Goal: Task Accomplishment & Management: Use online tool/utility

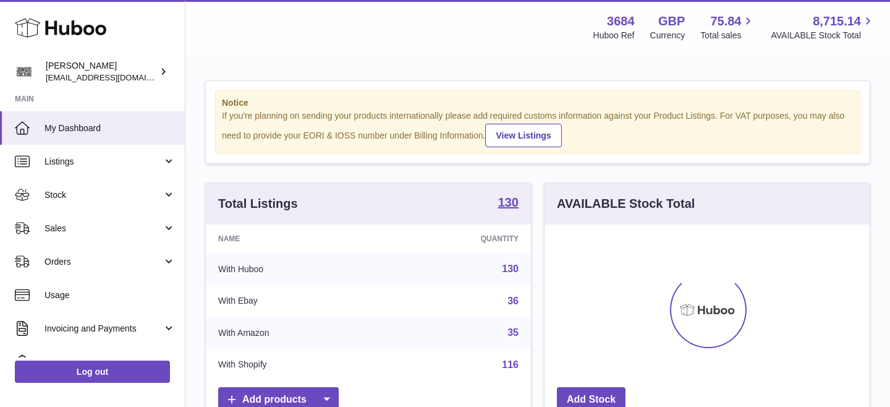
scroll to position [193, 325]
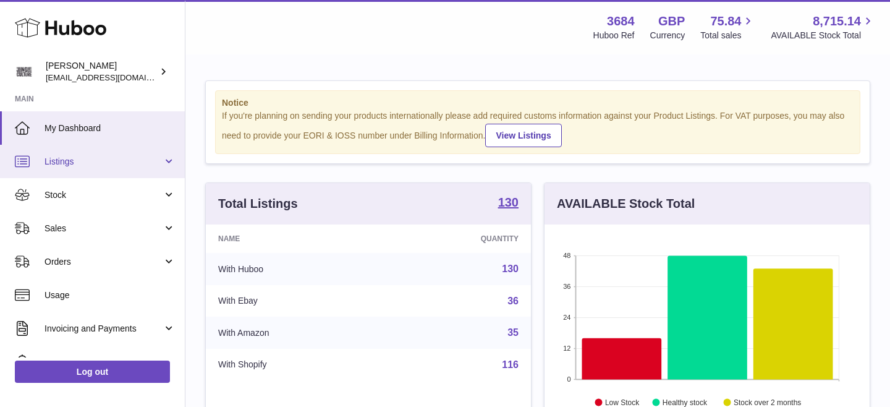
click at [109, 153] on link "Listings" at bounding box center [92, 161] width 185 height 33
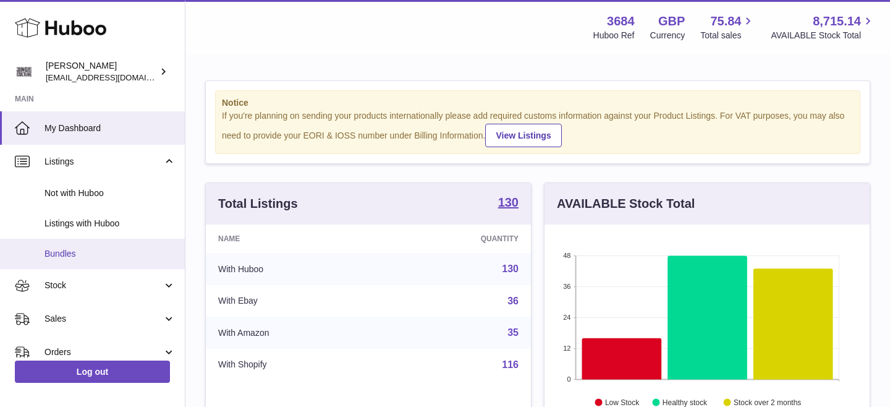
click at [73, 242] on link "Bundles" at bounding box center [92, 254] width 185 height 30
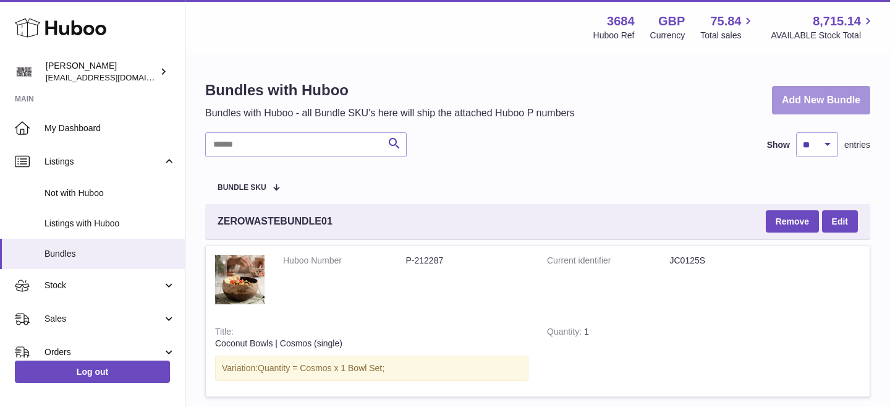
click at [794, 103] on link "Add New Bundle" at bounding box center [821, 100] width 98 height 29
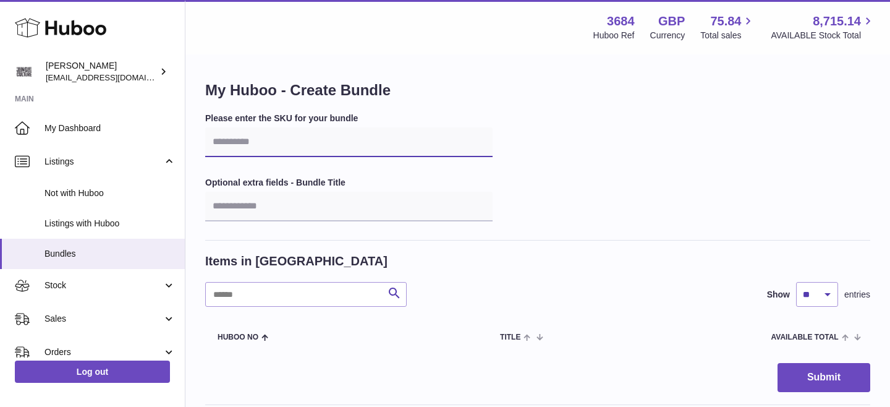
click at [289, 143] on input "text" at bounding box center [348, 142] width 287 height 30
type input "******"
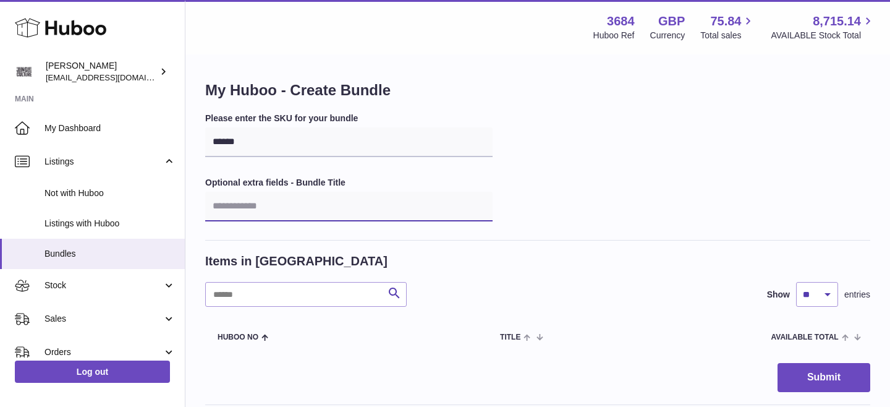
click at [281, 208] on input "text" at bounding box center [348, 207] width 287 height 30
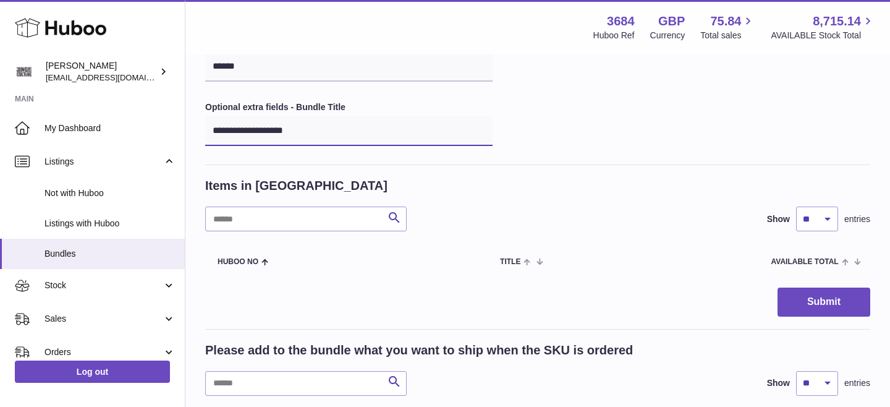
scroll to position [87, 0]
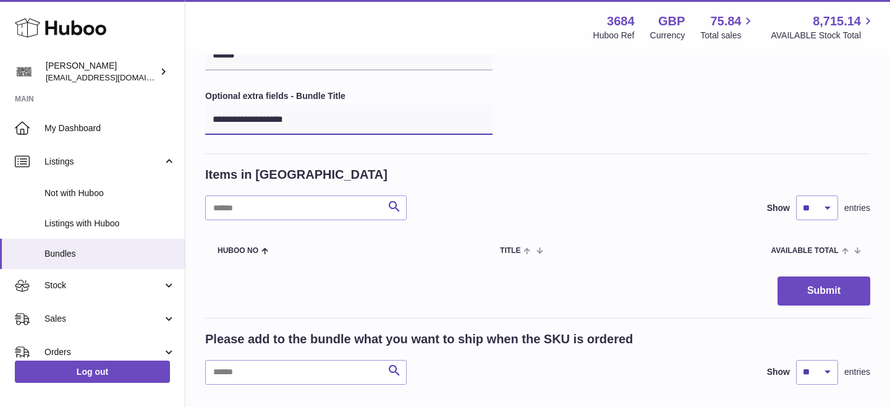
type input "**********"
click at [313, 211] on input "text" at bounding box center [306, 207] width 202 height 25
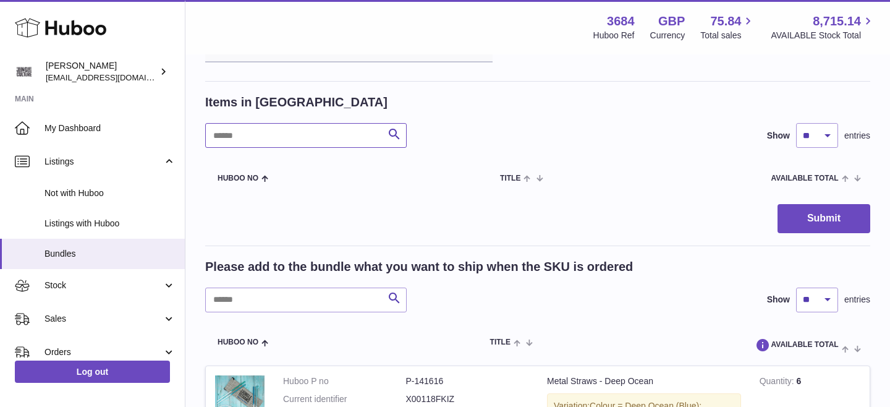
scroll to position [220, 0]
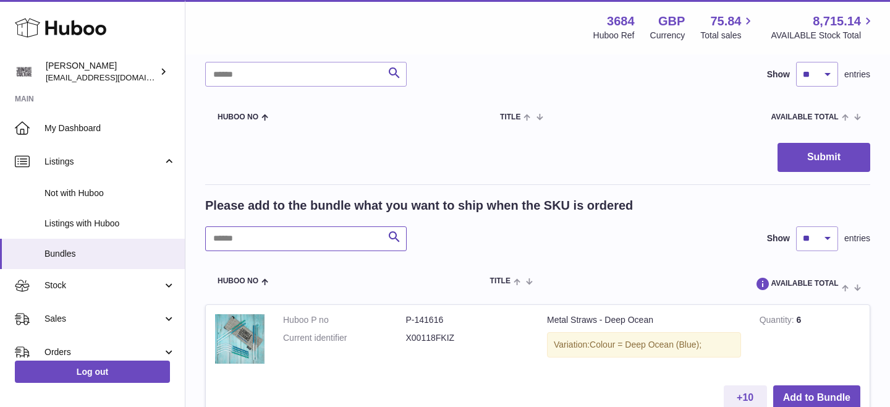
click at [299, 235] on input "text" at bounding box center [306, 238] width 202 height 25
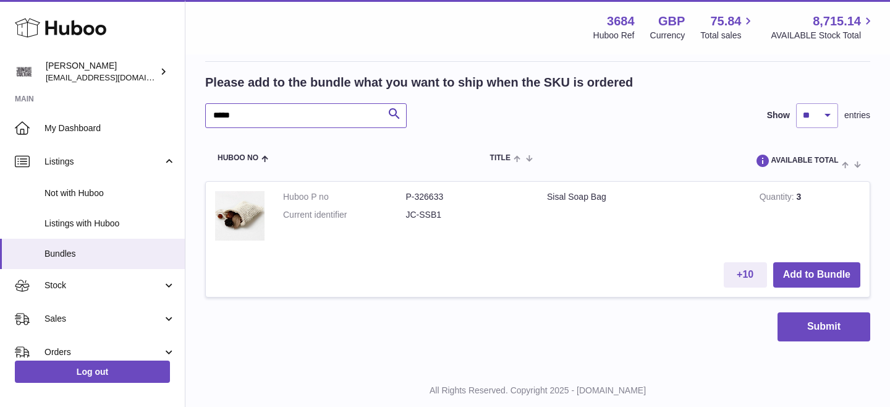
scroll to position [372, 0]
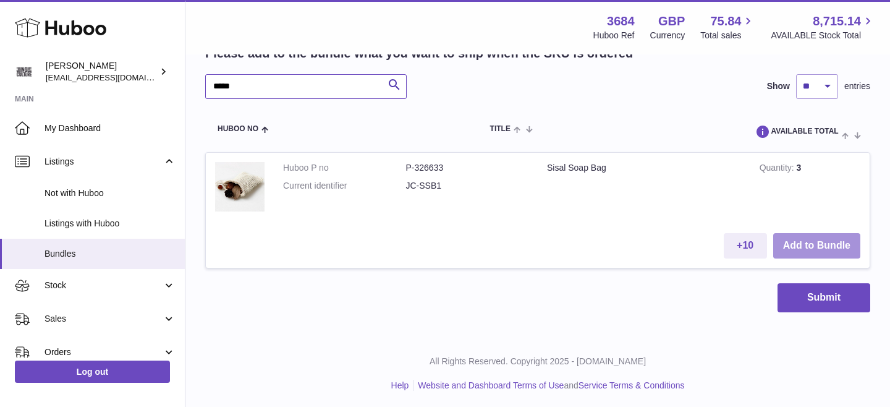
type input "*****"
click at [792, 239] on button "Add to Bundle" at bounding box center [816, 245] width 87 height 25
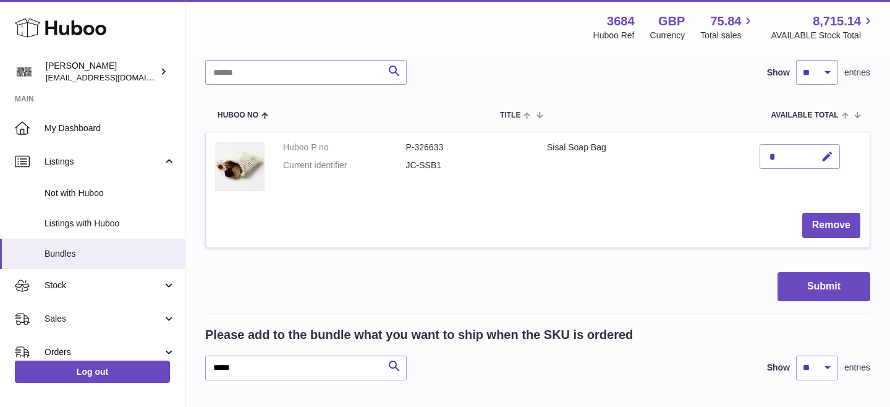
scroll to position [208, 0]
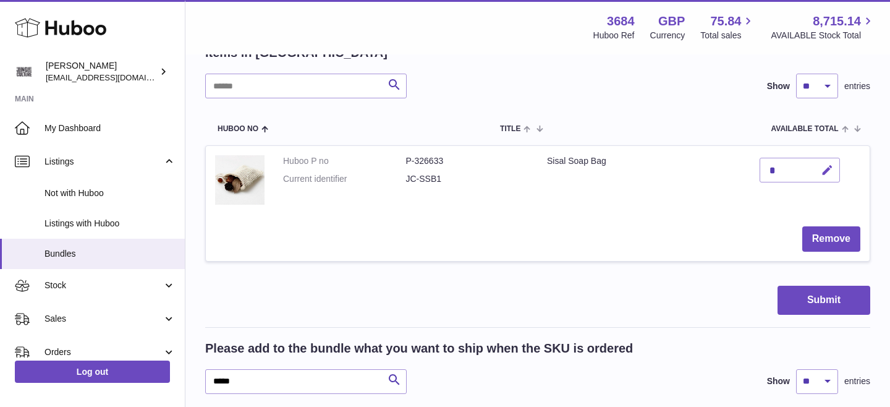
click at [826, 171] on icon "button" at bounding box center [827, 170] width 13 height 13
type input "*"
click at [826, 171] on icon "submit" at bounding box center [827, 169] width 11 height 11
click at [813, 294] on button "Submit" at bounding box center [824, 300] width 93 height 29
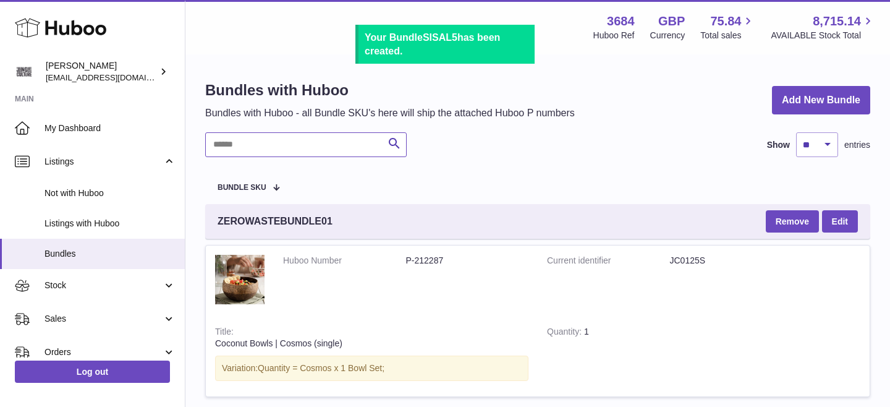
click at [278, 143] on input "text" at bounding box center [306, 144] width 202 height 25
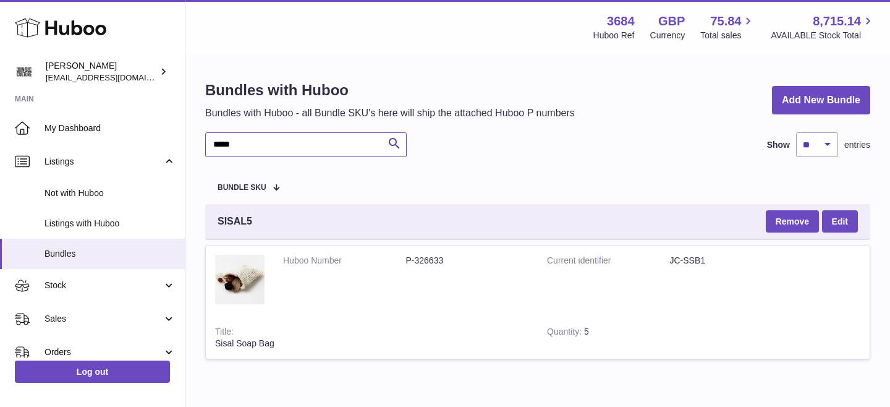
type input "*****"
click at [228, 217] on span "SISAL5" at bounding box center [235, 221] width 35 height 14
copy span "SISAL5"
click at [690, 261] on dd "JC-SSB1" at bounding box center [731, 261] width 123 height 12
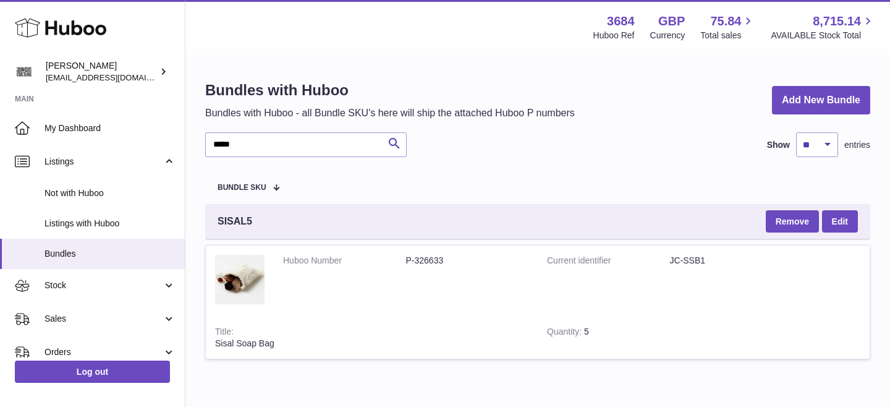
click at [690, 261] on dd "JC-SSB1" at bounding box center [731, 261] width 123 height 12
copy tr "JC-SSB1"
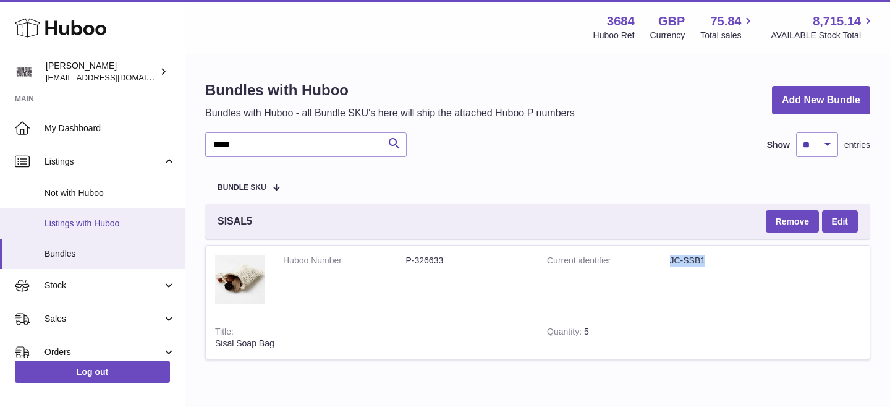
click at [63, 218] on span "Listings with Huboo" at bounding box center [110, 224] width 131 height 12
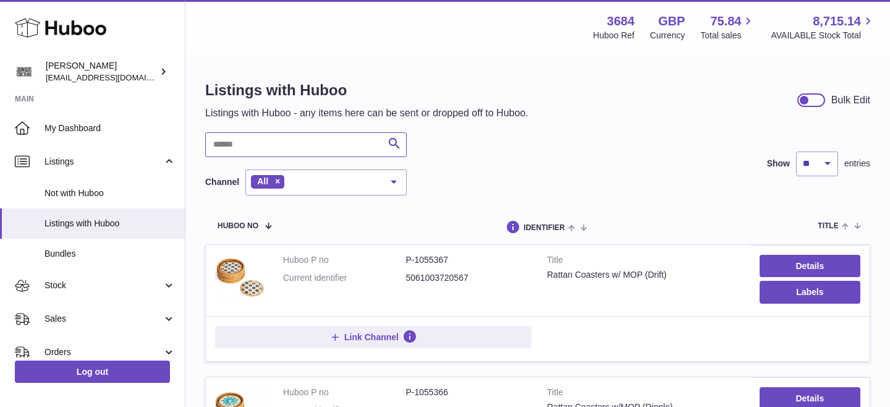
click at [238, 145] on input "text" at bounding box center [306, 144] width 202 height 25
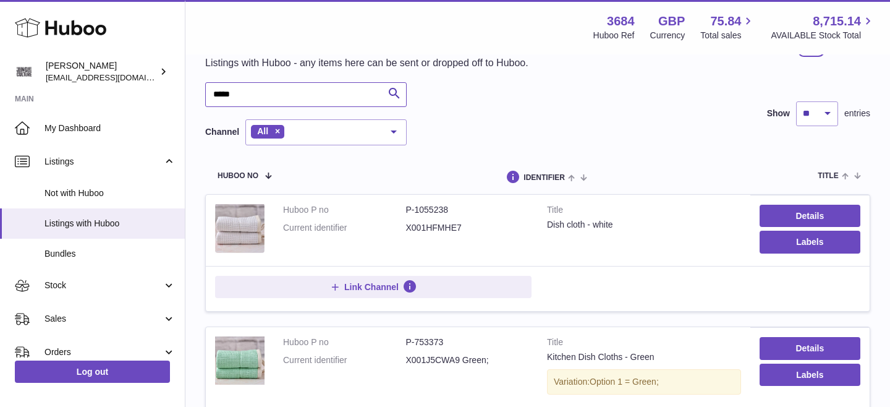
scroll to position [71, 0]
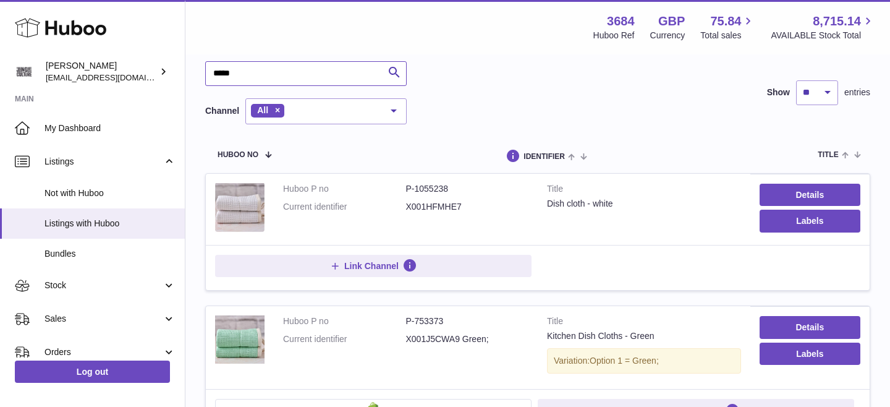
type input "*****"
click at [429, 185] on dd "P-1055238" at bounding box center [467, 189] width 123 height 12
copy dd "1055238"
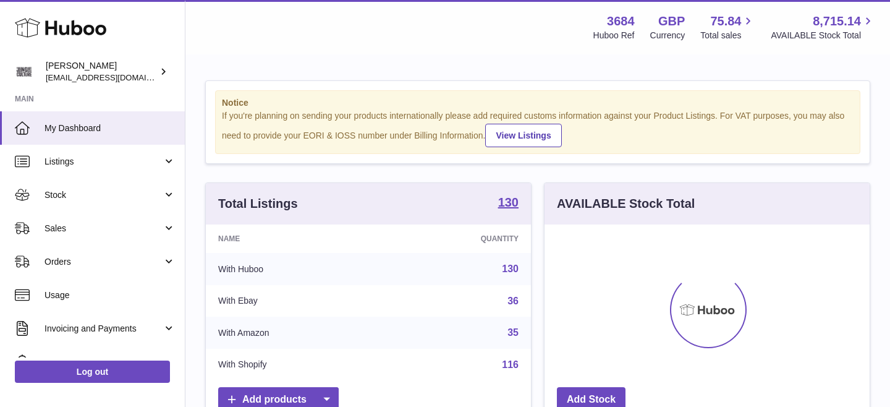
scroll to position [193, 325]
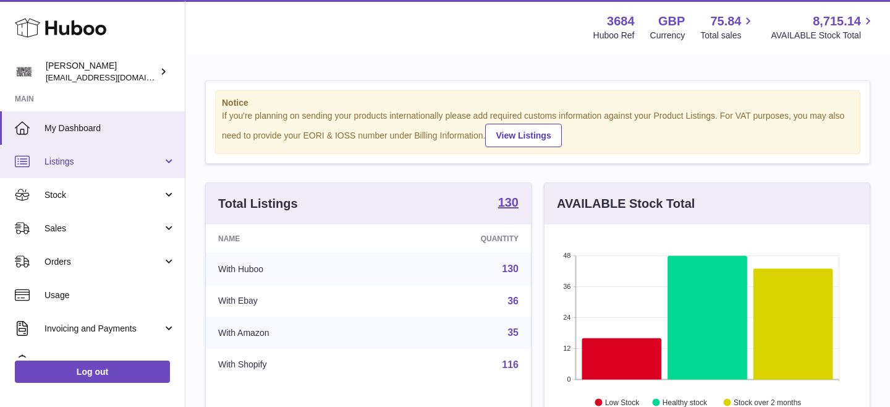
click at [91, 157] on span "Listings" at bounding box center [104, 162] width 118 height 12
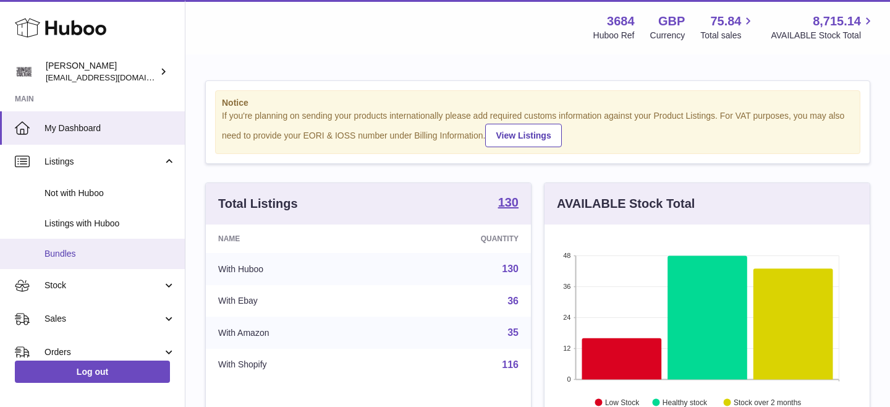
click at [77, 250] on span "Bundles" at bounding box center [110, 254] width 131 height 12
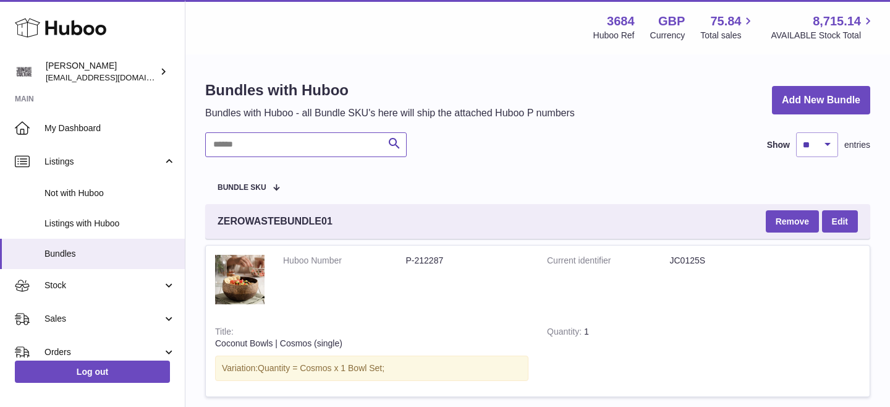
click at [326, 146] on input "text" at bounding box center [306, 144] width 202 height 25
click at [801, 93] on link "Add New Bundle" at bounding box center [821, 100] width 98 height 29
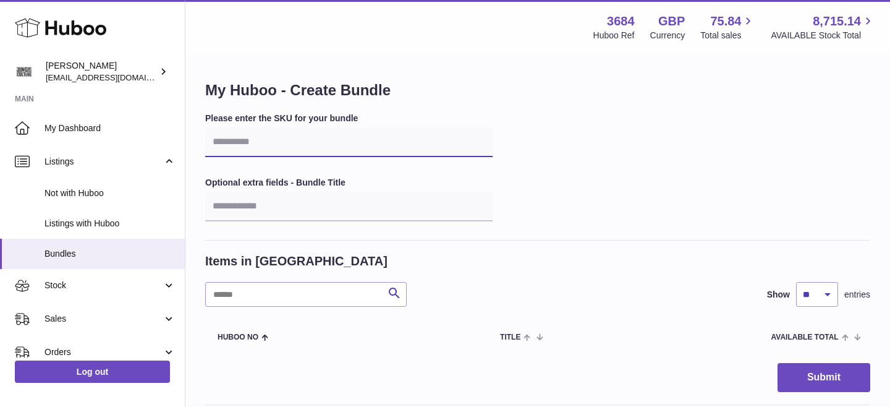
click at [295, 142] on input "text" at bounding box center [348, 142] width 287 height 30
type input "*****"
click at [278, 295] on input "text" at bounding box center [306, 294] width 202 height 25
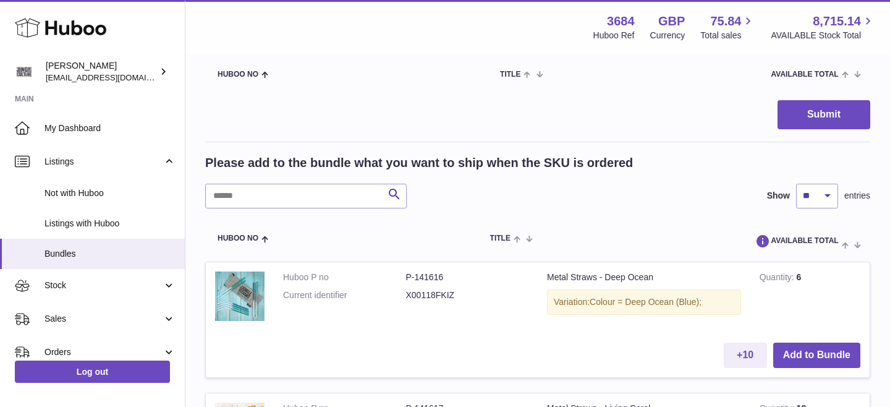
scroll to position [300, 0]
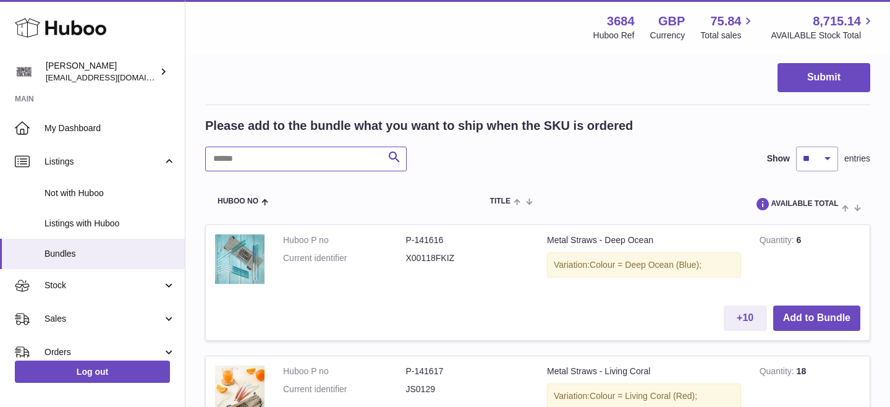
click at [265, 164] on input "text" at bounding box center [306, 158] width 202 height 25
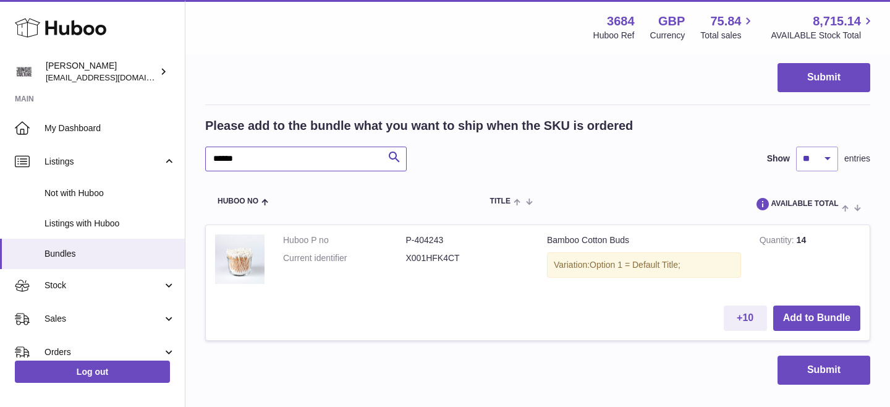
scroll to position [320, 0]
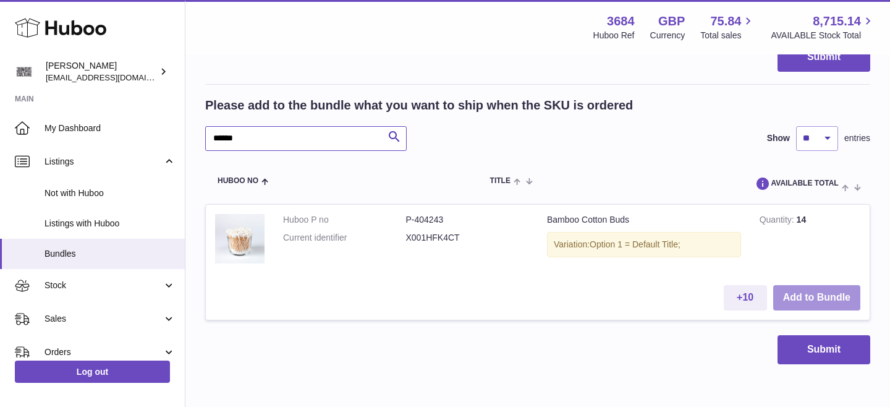
type input "******"
click at [794, 294] on button "Add to Bundle" at bounding box center [816, 297] width 87 height 25
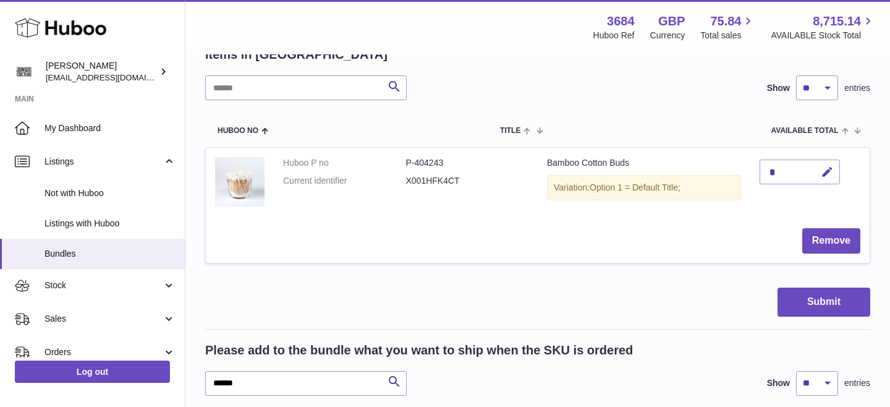
scroll to position [202, 0]
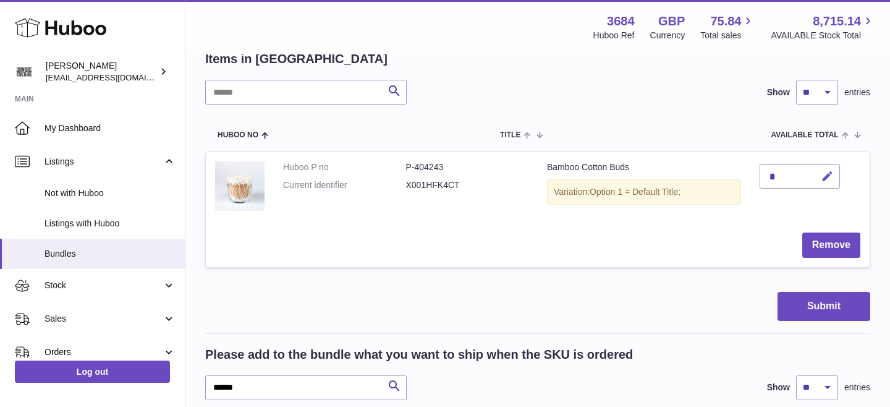
click at [827, 175] on icon "button" at bounding box center [827, 176] width 13 height 13
type input "*"
click at [823, 176] on icon "submit" at bounding box center [827, 176] width 11 height 11
click at [813, 300] on button "Submit" at bounding box center [824, 306] width 93 height 29
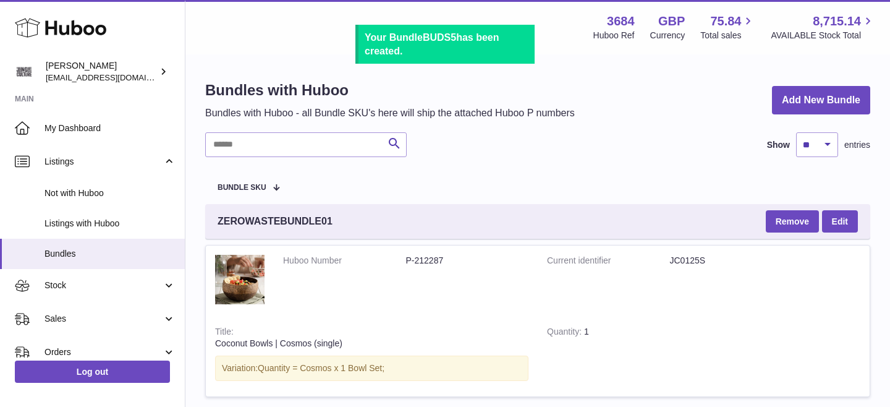
click at [444, 36] on b "BUDS5" at bounding box center [439, 37] width 33 height 11
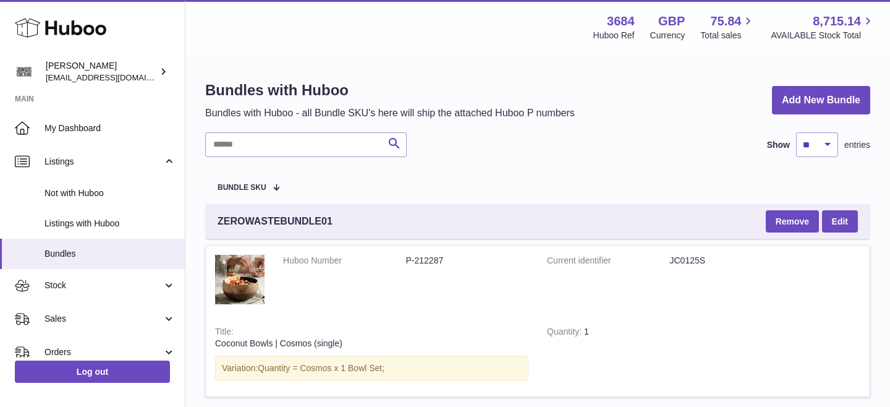
click at [444, 36] on b "BUDS5" at bounding box center [439, 37] width 33 height 11
click at [305, 141] on input "text" at bounding box center [306, 144] width 202 height 25
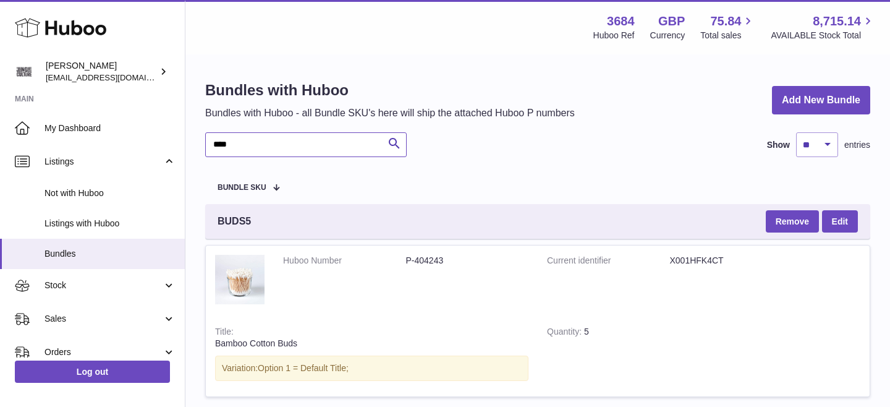
type input "****"
click at [242, 221] on span "BUDS5" at bounding box center [234, 221] width 33 height 14
copy span "BUDS5"
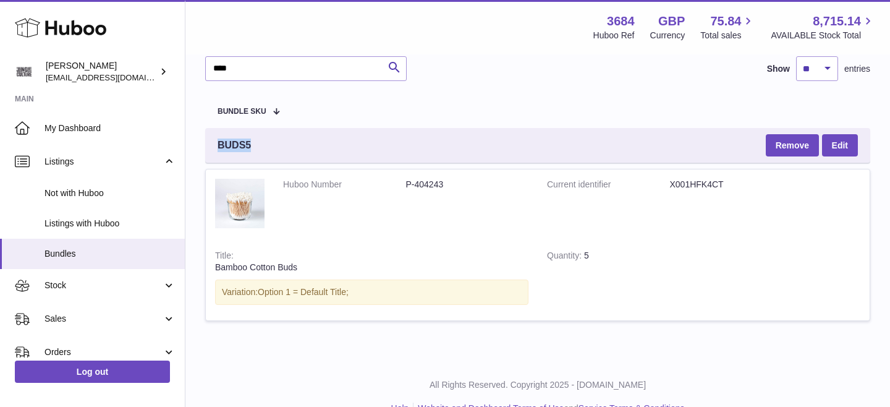
scroll to position [102, 0]
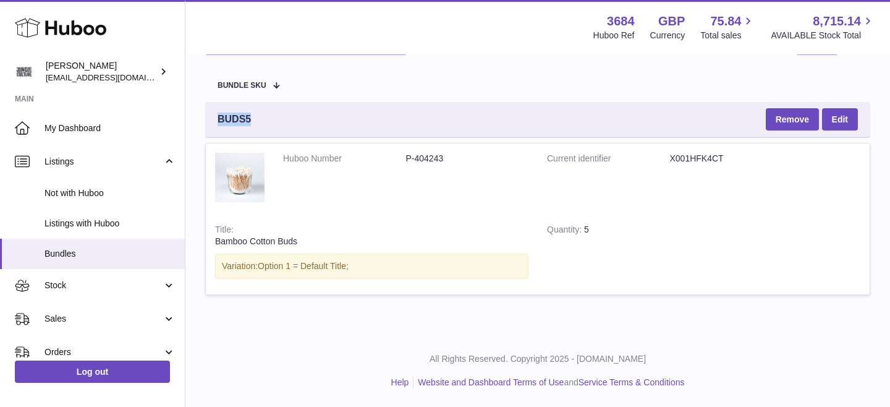
click at [687, 158] on dd "X001HFK4CT" at bounding box center [731, 159] width 123 height 12
copy dd "X001HFK4CT"
